Goal: Task Accomplishment & Management: Use online tool/utility

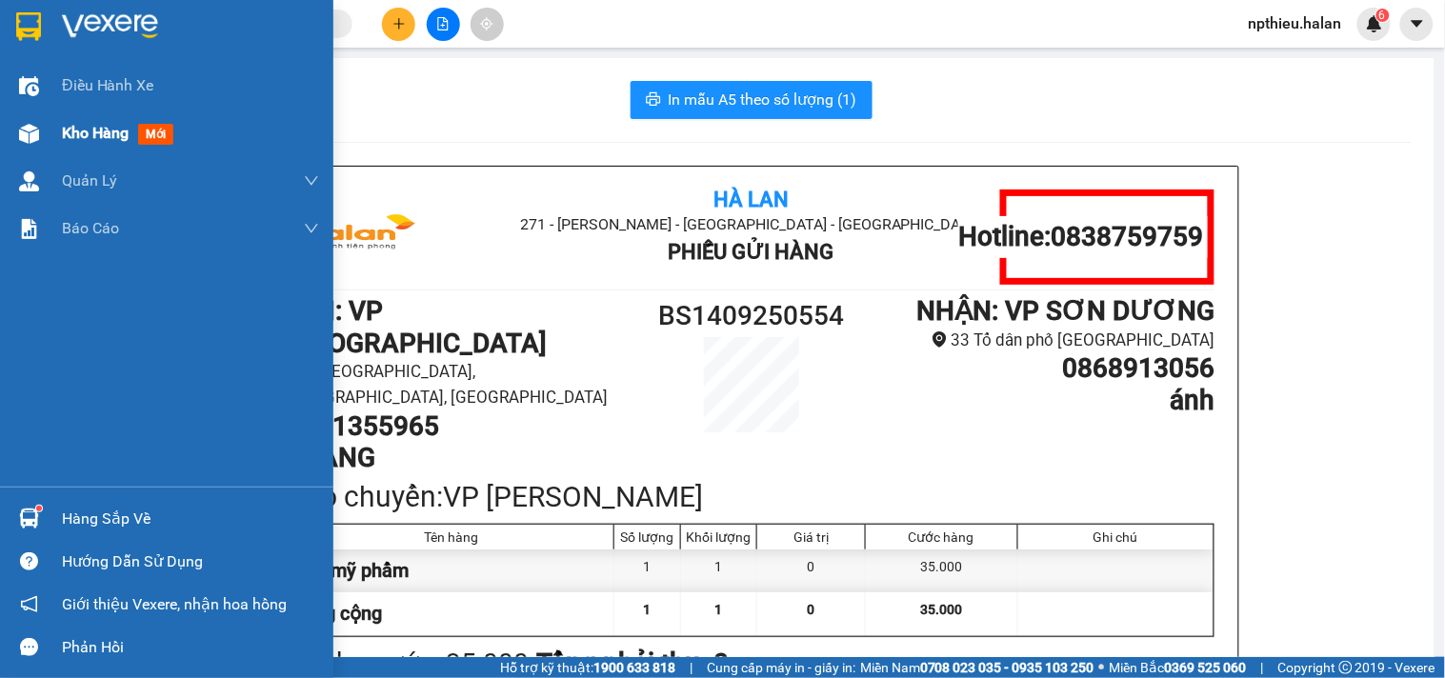
click at [45, 133] on div "Kho hàng mới" at bounding box center [166, 134] width 333 height 48
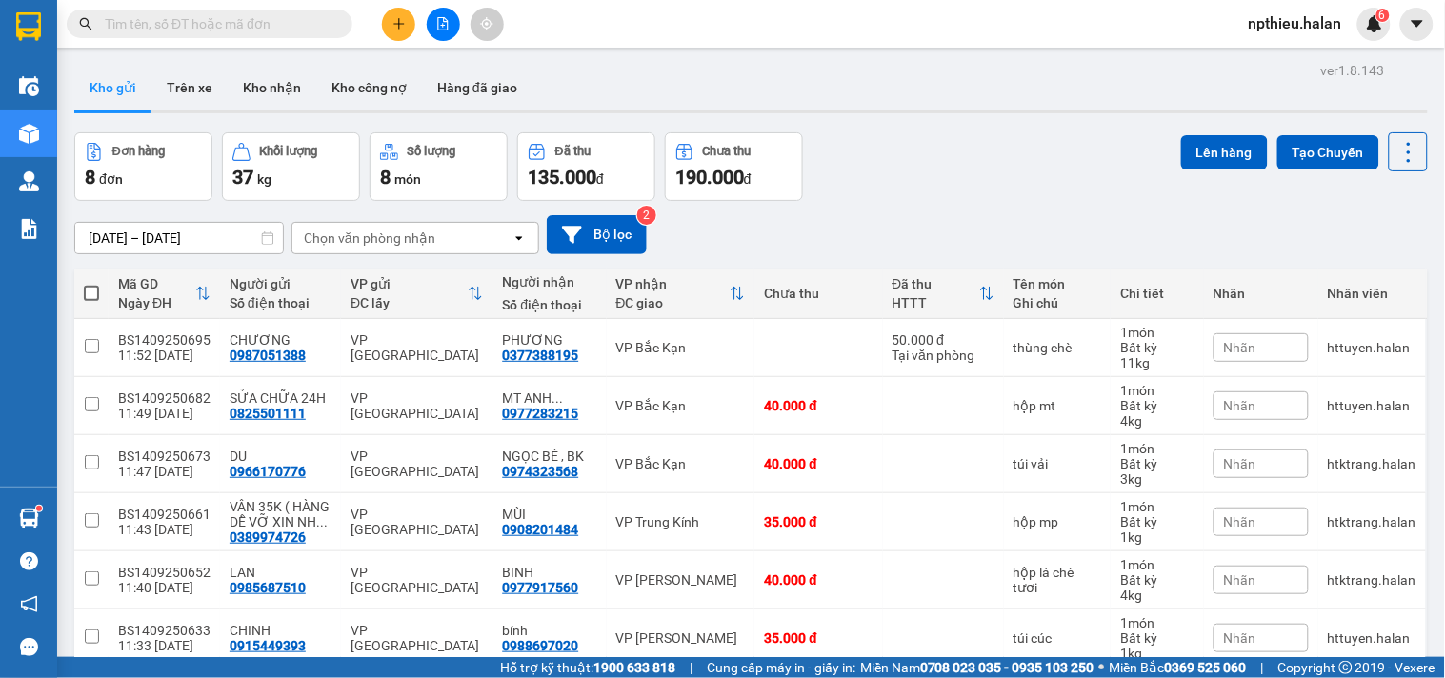
scroll to position [206, 0]
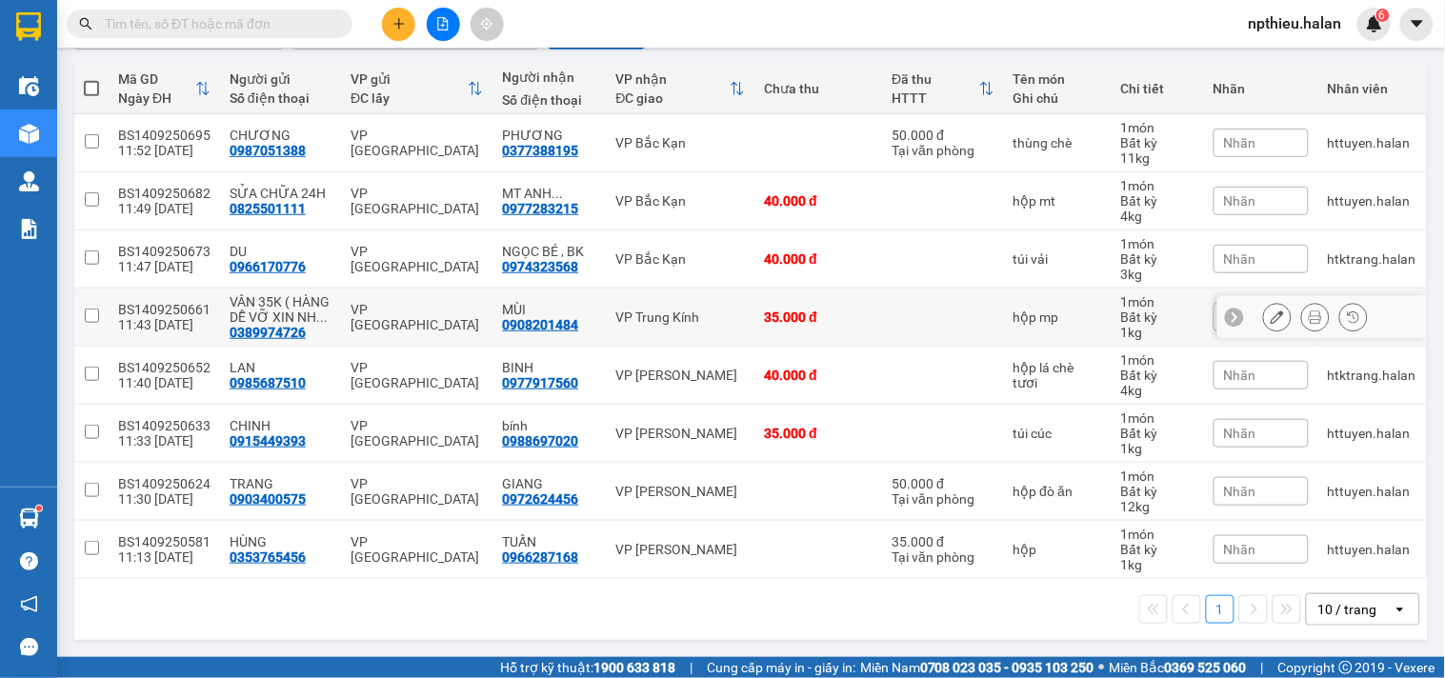
click at [665, 316] on div "VP Trung Kính" at bounding box center [681, 317] width 130 height 15
checkbox input "true"
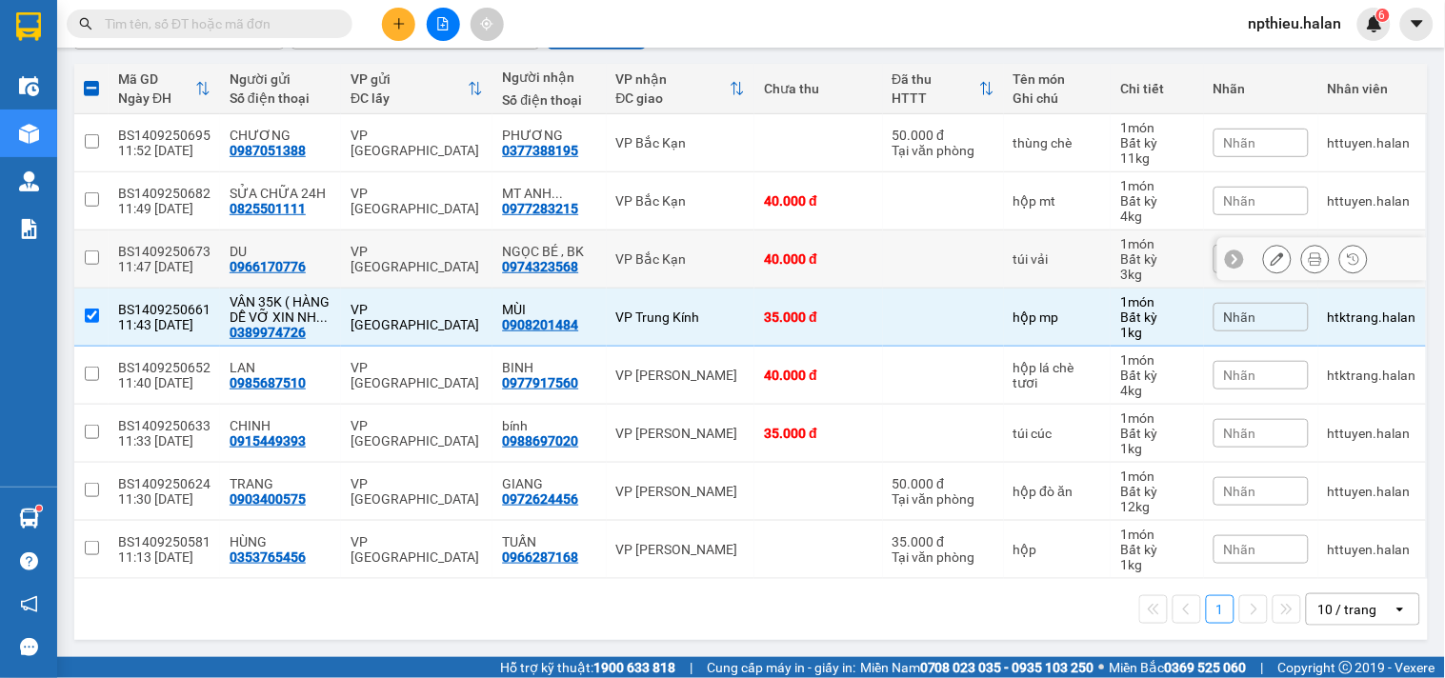
scroll to position [0, 0]
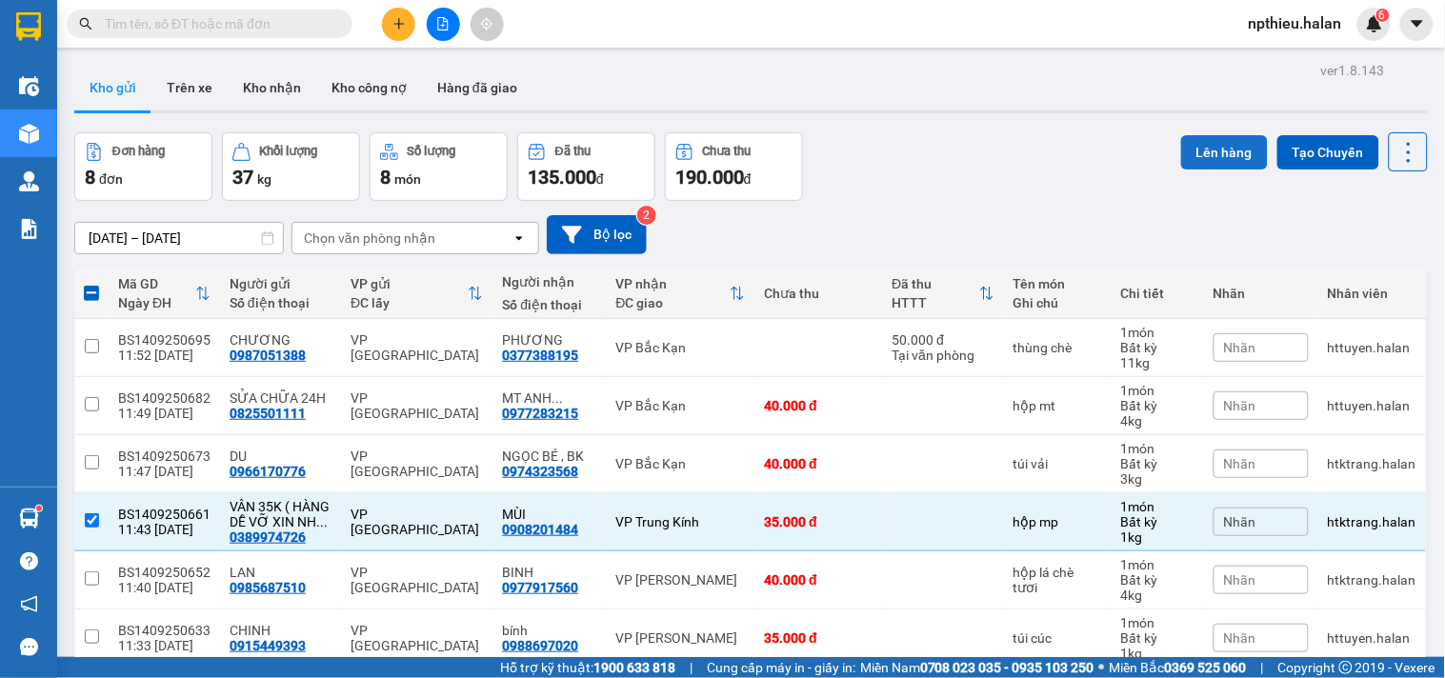
click at [1186, 157] on button "Lên hàng" at bounding box center [1224, 152] width 87 height 34
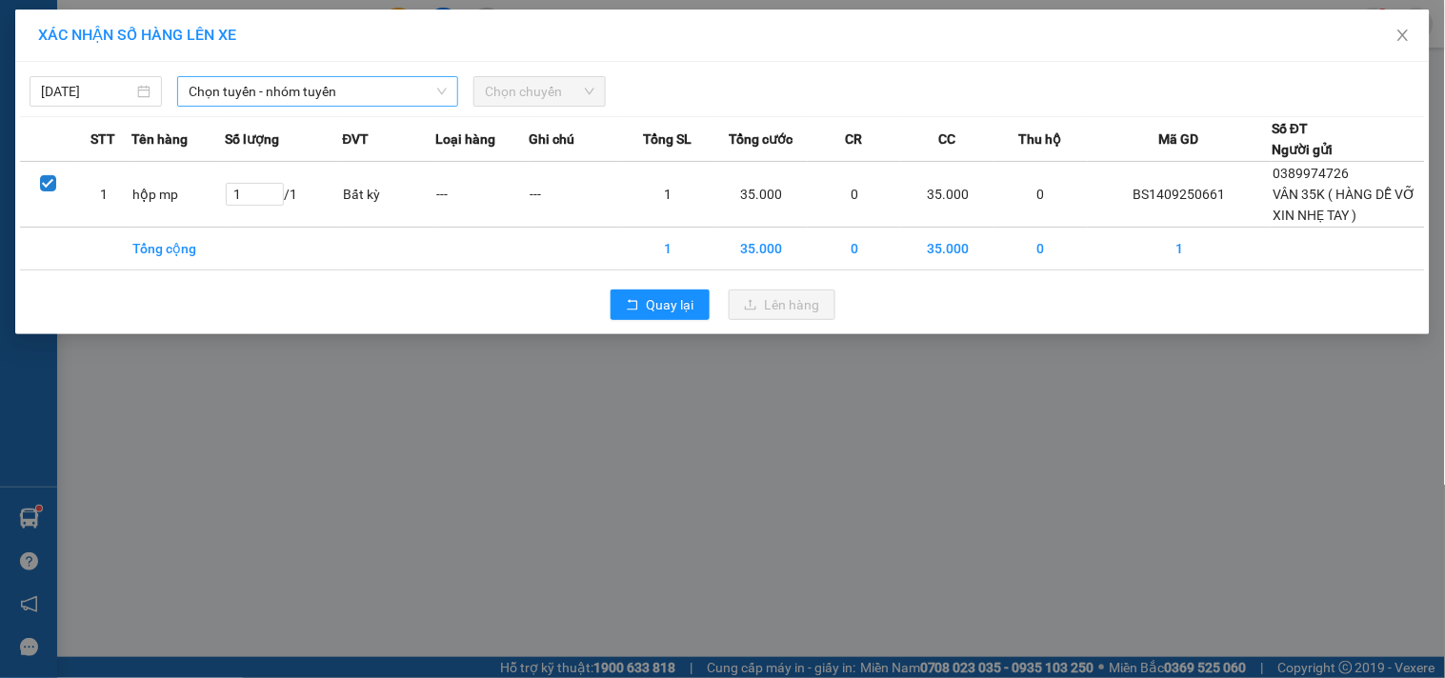
click at [299, 91] on span "Chọn tuyến - nhóm tuyến" at bounding box center [318, 91] width 258 height 29
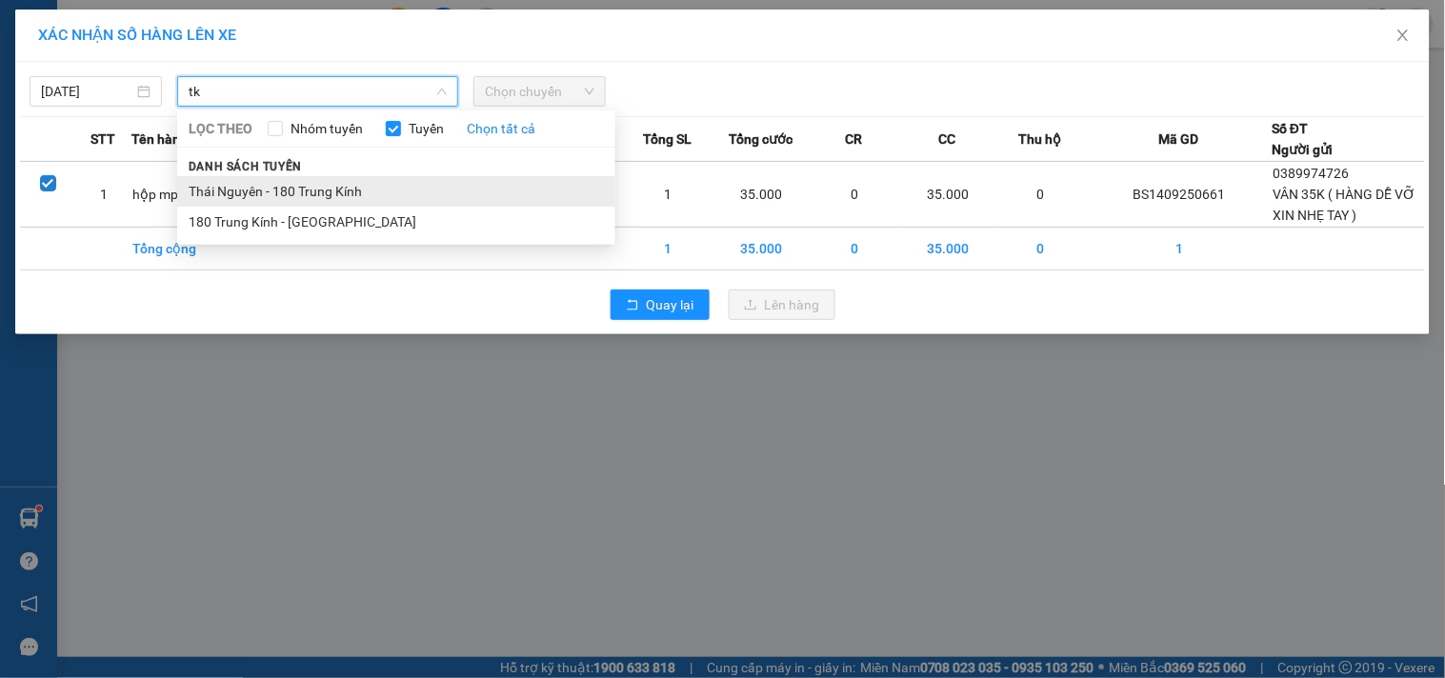
type input "tk"
drag, startPoint x: 345, startPoint y: 192, endPoint x: 430, endPoint y: 157, distance: 91.8
click at [345, 191] on li "Thái Nguyên - 180 Trung Kính" at bounding box center [396, 191] width 438 height 30
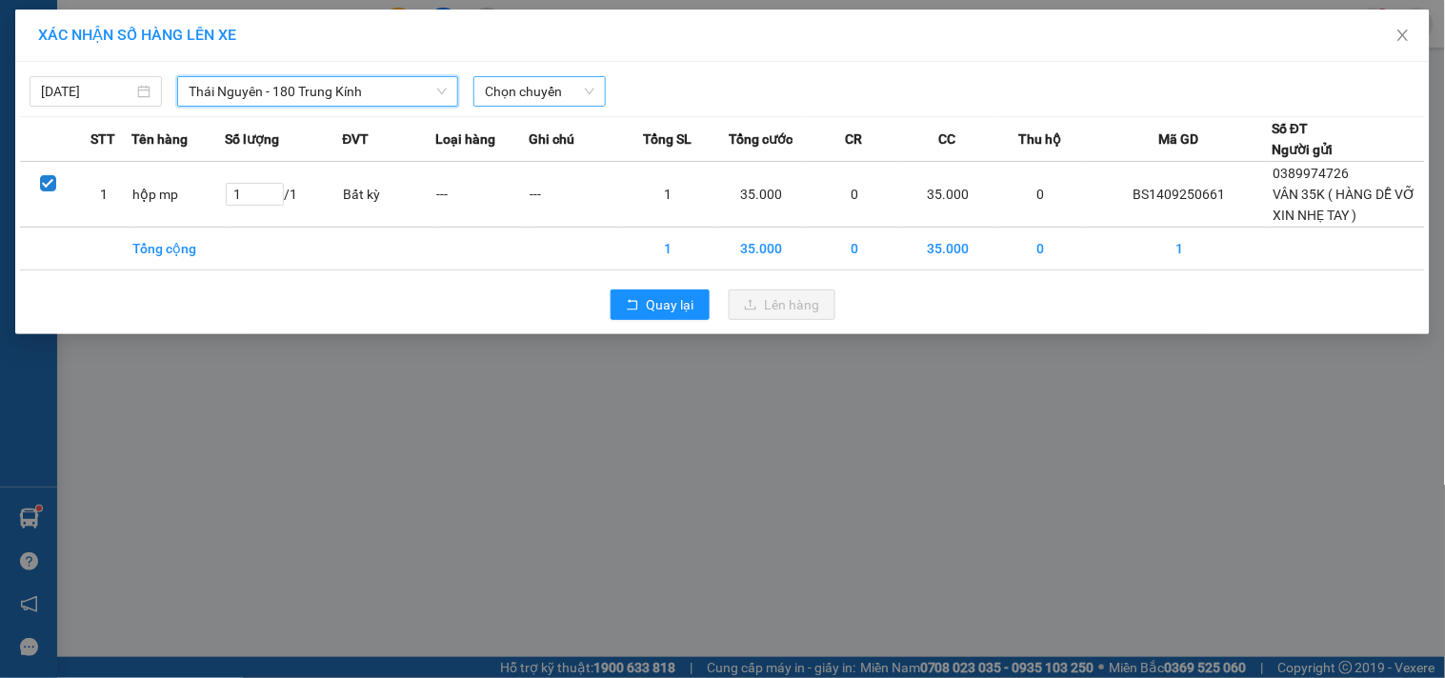
click at [574, 89] on span "Chọn chuyến" at bounding box center [540, 91] width 110 height 29
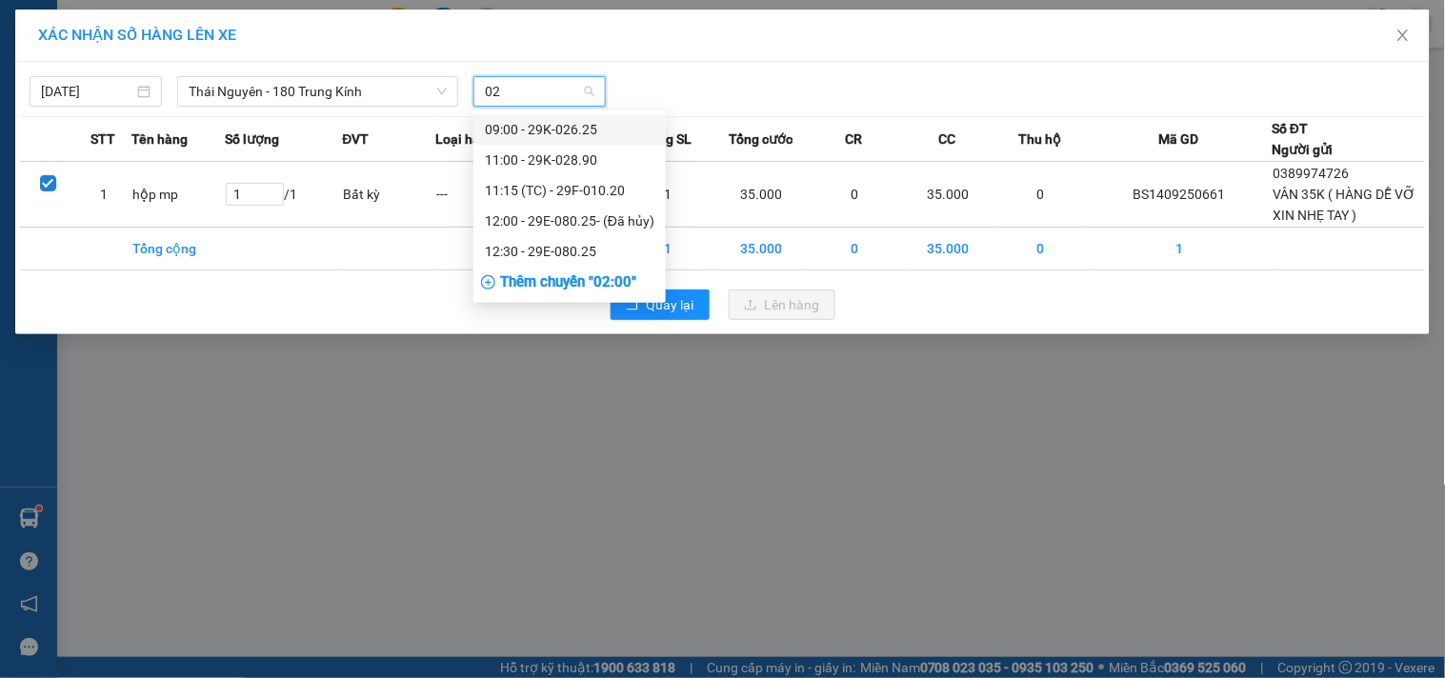
type input "025"
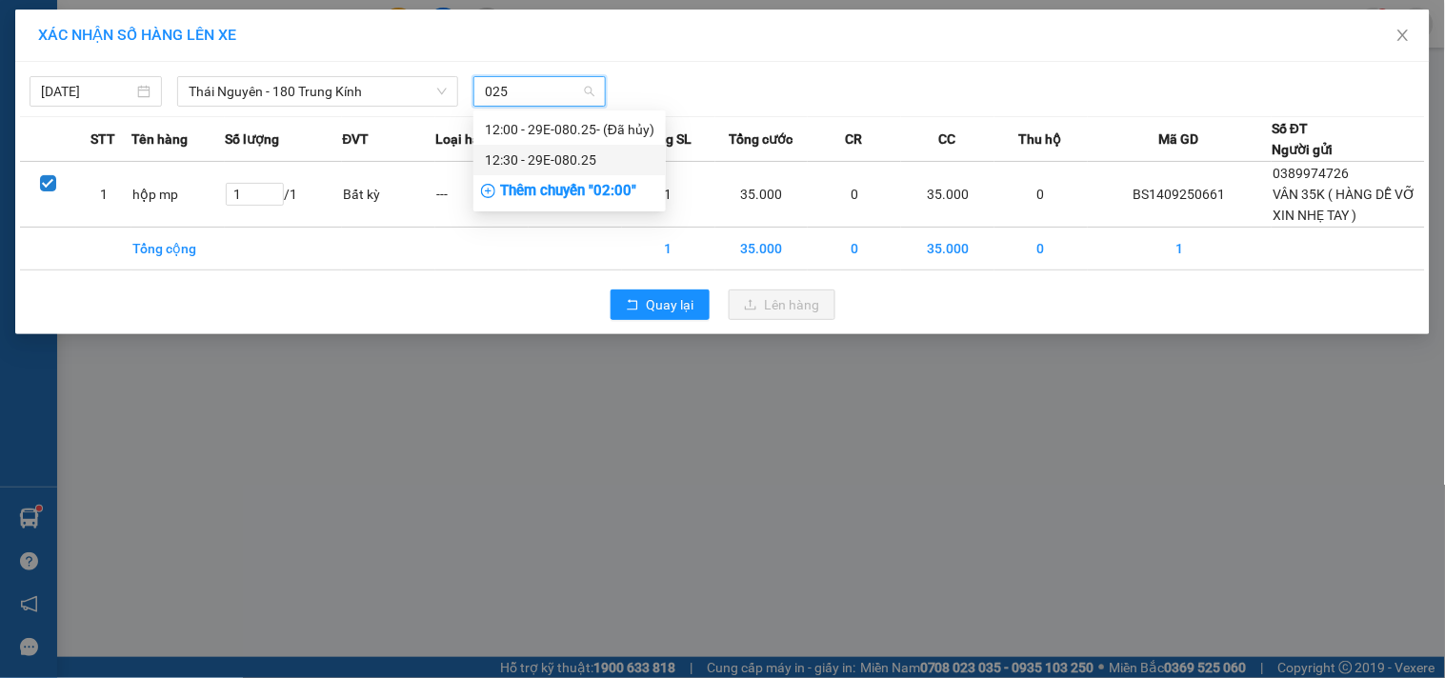
click at [564, 159] on div "12:30 - 29E-080.25" at bounding box center [570, 160] width 170 height 21
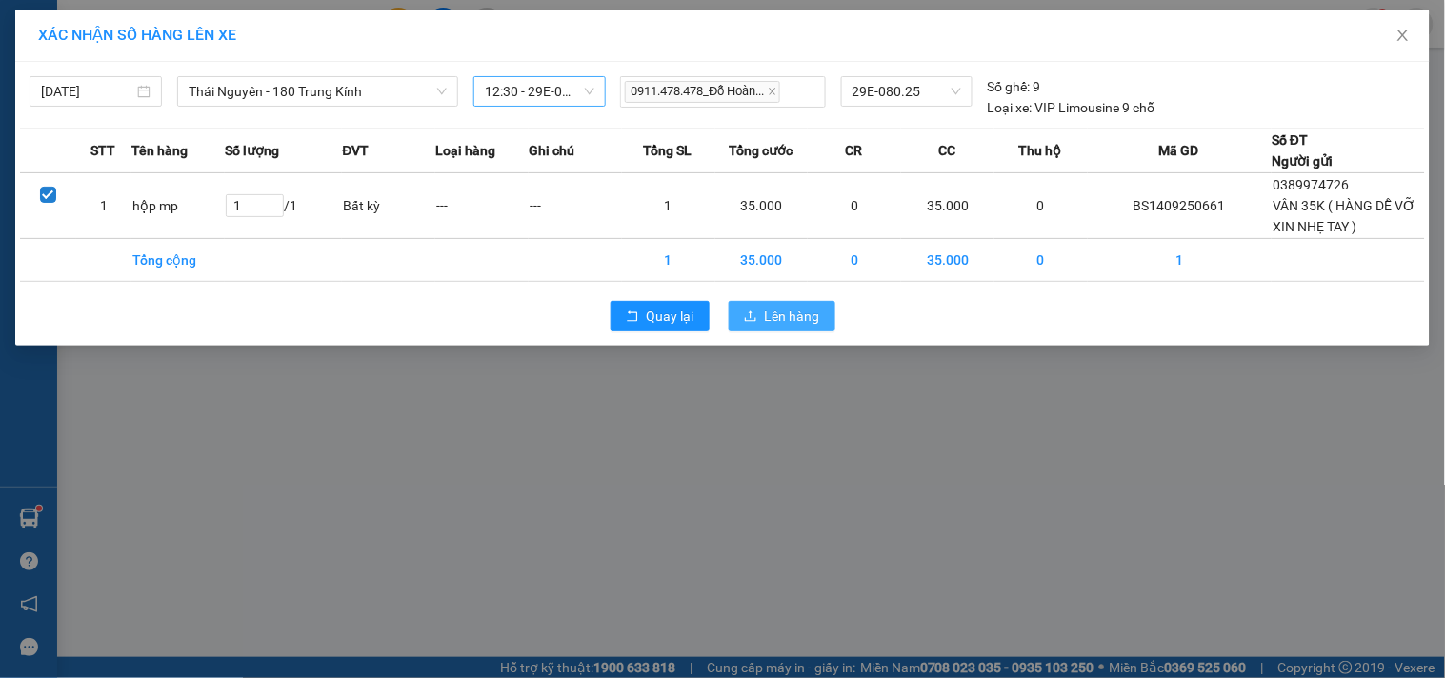
click at [753, 316] on icon "upload" at bounding box center [750, 316] width 13 height 13
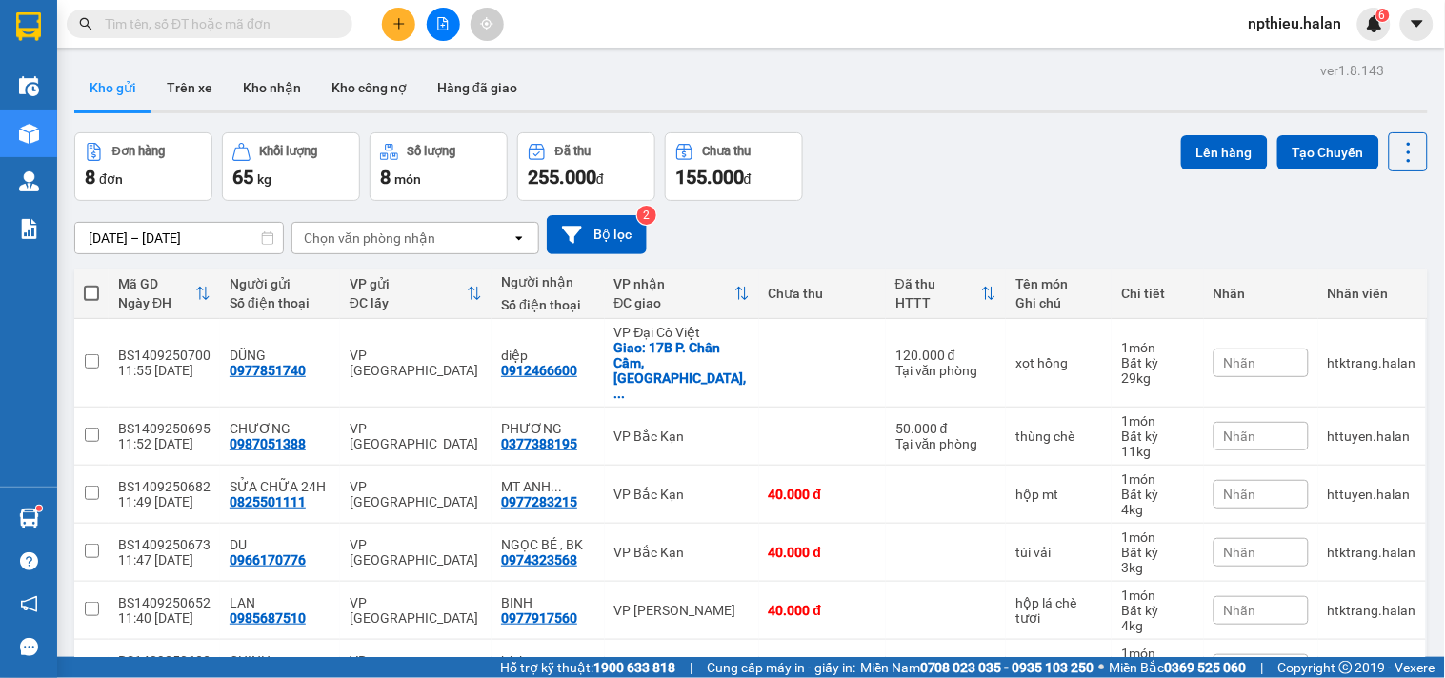
scroll to position [106, 0]
